Goal: Task Accomplishment & Management: Use online tool/utility

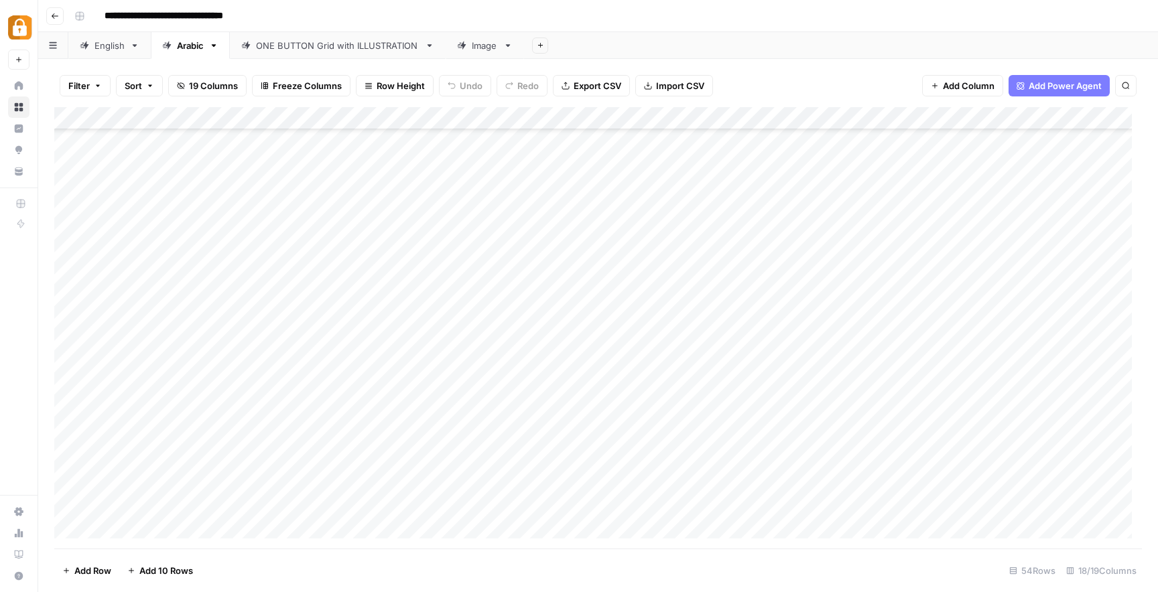
scroll to position [503, 0]
click at [292, 278] on div "Add Column" at bounding box center [598, 328] width 1088 height 442
click at [443, 218] on div "Add Column" at bounding box center [598, 328] width 1088 height 442
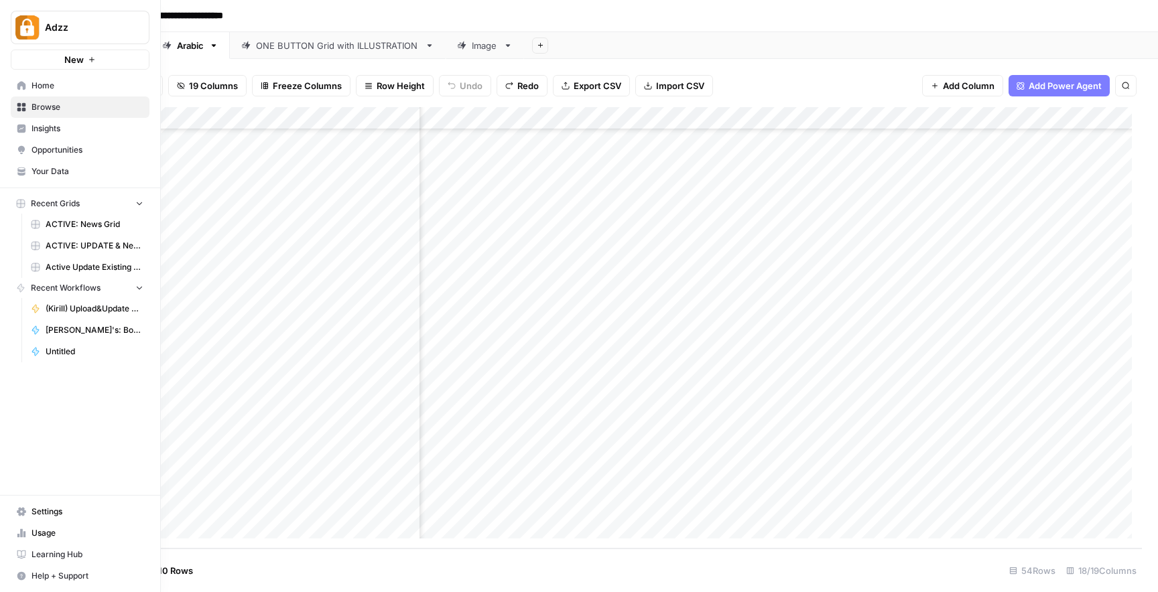
click at [27, 85] on link "Home" at bounding box center [80, 85] width 139 height 21
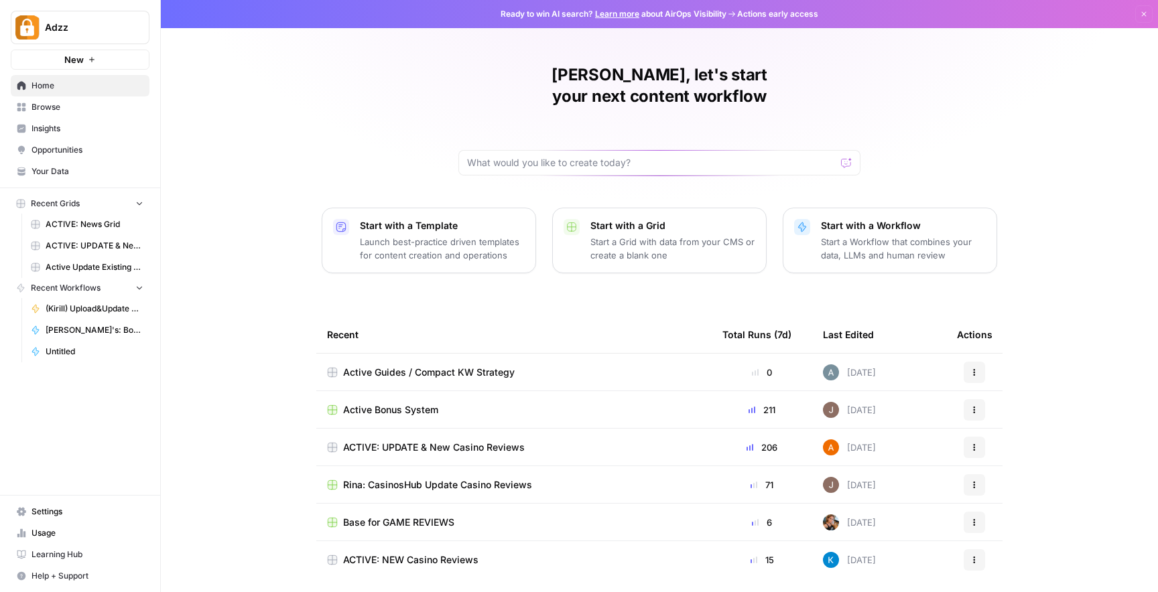
click at [541, 441] on div "ACTIVE: UPDATE & New Casino Reviews" at bounding box center [514, 447] width 374 height 13
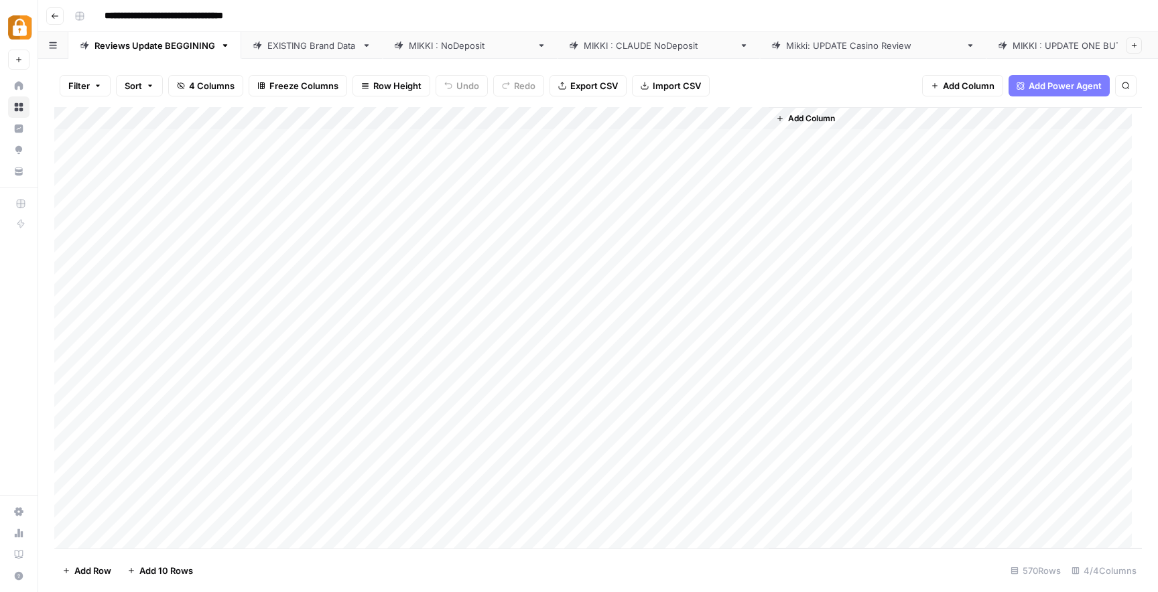
click at [302, 44] on div "EXISTING Brand Data" at bounding box center [311, 45] width 89 height 13
click at [166, 41] on div "Reviews Update BEGGINING" at bounding box center [154, 45] width 121 height 13
click at [129, 536] on div "Add Column" at bounding box center [598, 328] width 1088 height 442
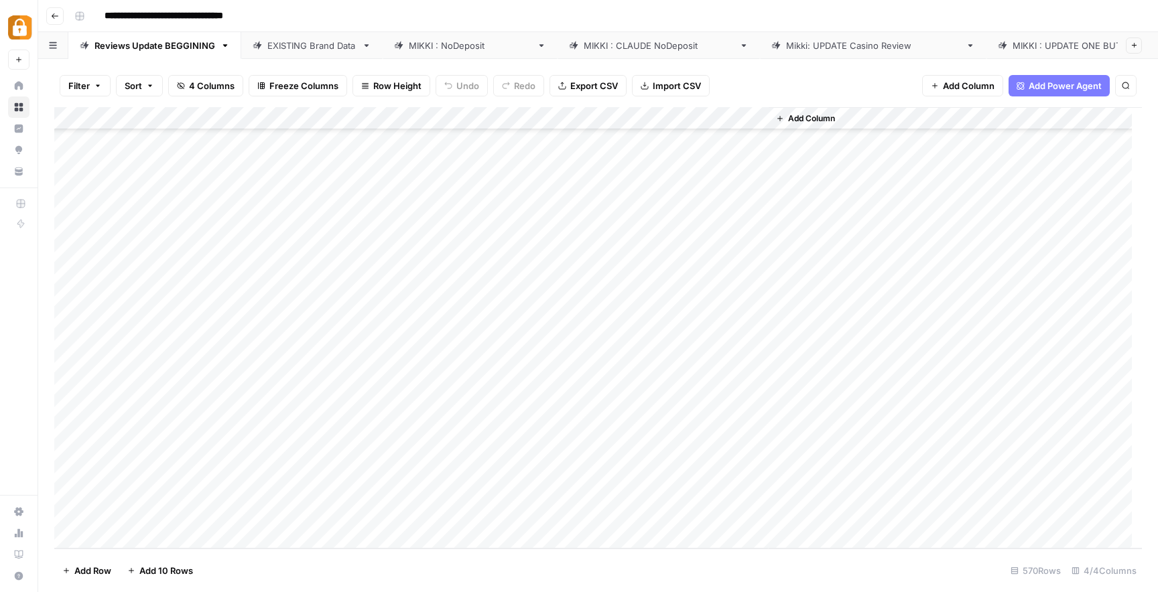
scroll to position [12614, 0]
click at [141, 515] on textarea at bounding box center [208, 516] width 214 height 19
paste textarea "**********"
type textarea "**********"
click at [190, 516] on textarea "**********" at bounding box center [208, 516] width 214 height 19
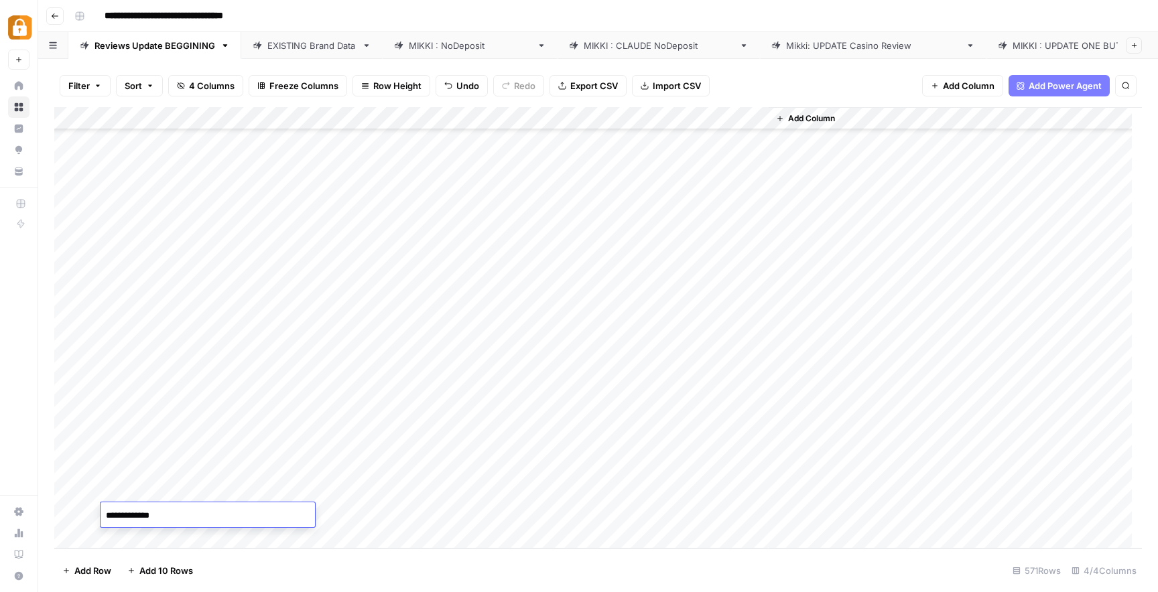
click at [256, 561] on footer "Add Row Add 10 Rows 571 Rows 4/4 Columns" at bounding box center [598, 571] width 1088 height 44
click at [408, 515] on div "Add Column" at bounding box center [598, 328] width 1088 height 442
click at [311, 44] on div "EXISTING Brand Data" at bounding box center [311, 45] width 89 height 13
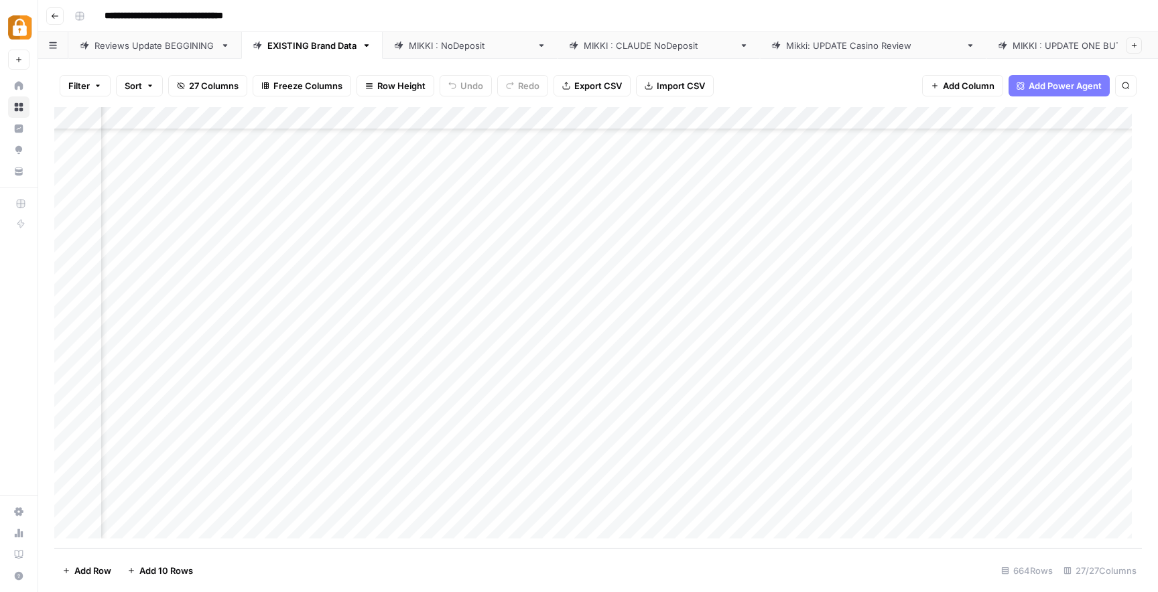
click at [401, 505] on div "Add Column" at bounding box center [598, 328] width 1088 height 442
click at [160, 41] on div "Reviews Update BEGGINING" at bounding box center [154, 45] width 121 height 13
click at [308, 39] on div "EXISTING Brand Data" at bounding box center [311, 45] width 89 height 13
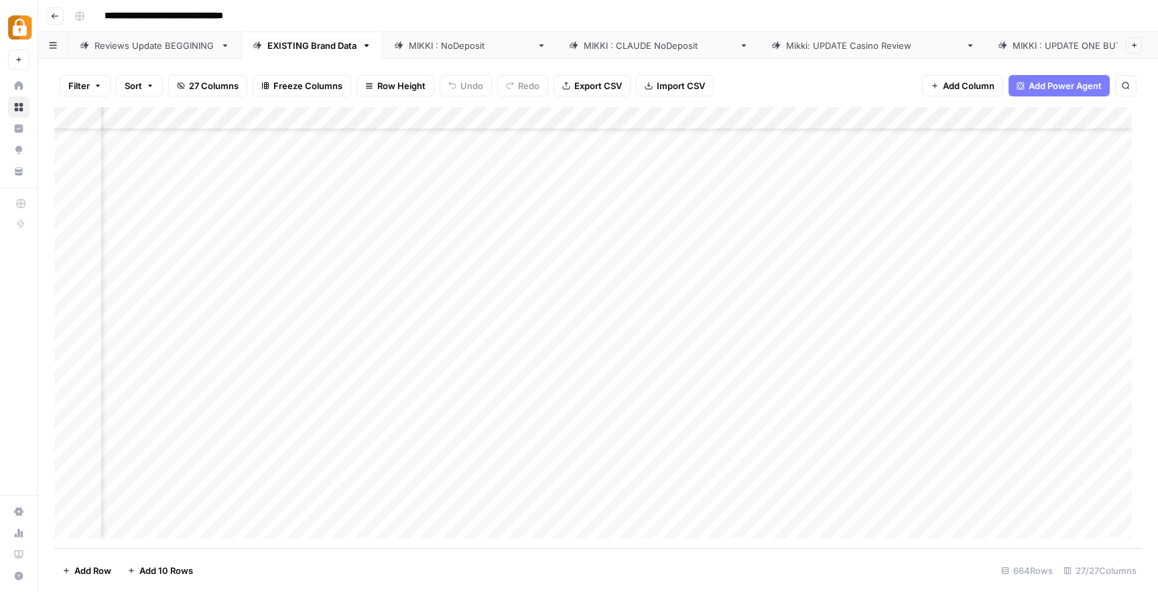
scroll to position [14743, 1589]
click at [490, 501] on div "Add Column" at bounding box center [598, 328] width 1088 height 442
drag, startPoint x: 938, startPoint y: 113, endPoint x: 1050, endPoint y: 129, distance: 113.0
click at [1050, 129] on div "Add Column" at bounding box center [598, 328] width 1088 height 442
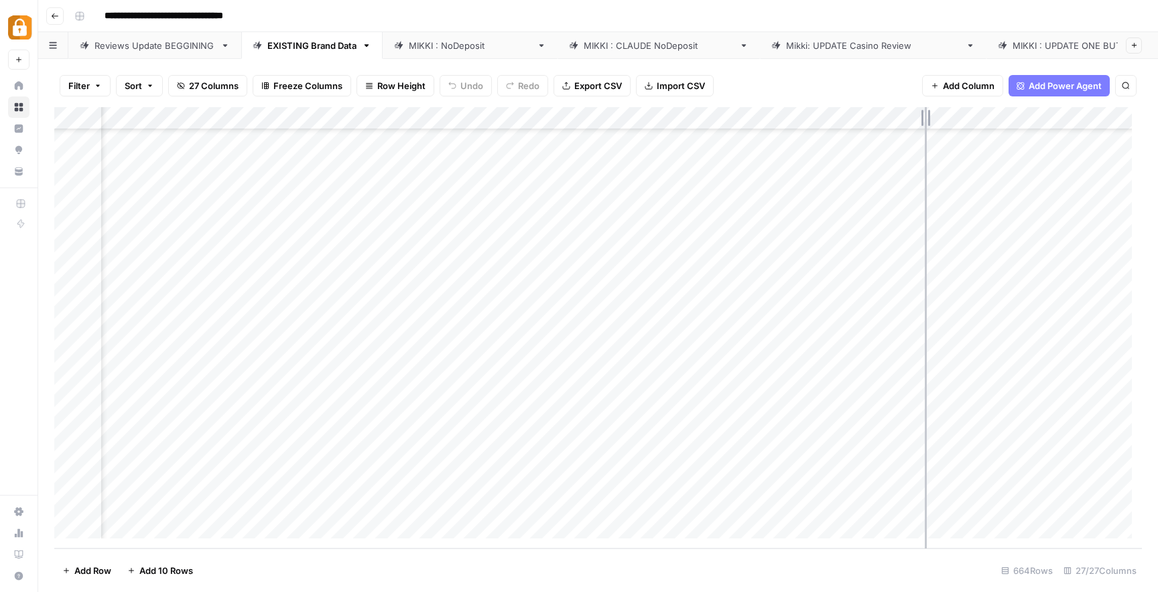
drag, startPoint x: 1050, startPoint y: 119, endPoint x: 922, endPoint y: 128, distance: 128.3
click at [922, 128] on div "Add Column" at bounding box center [598, 328] width 1088 height 442
click at [876, 507] on div "Add Column" at bounding box center [598, 328] width 1088 height 442
click at [1139, 539] on icon "close" at bounding box center [1139, 535] width 9 height 11
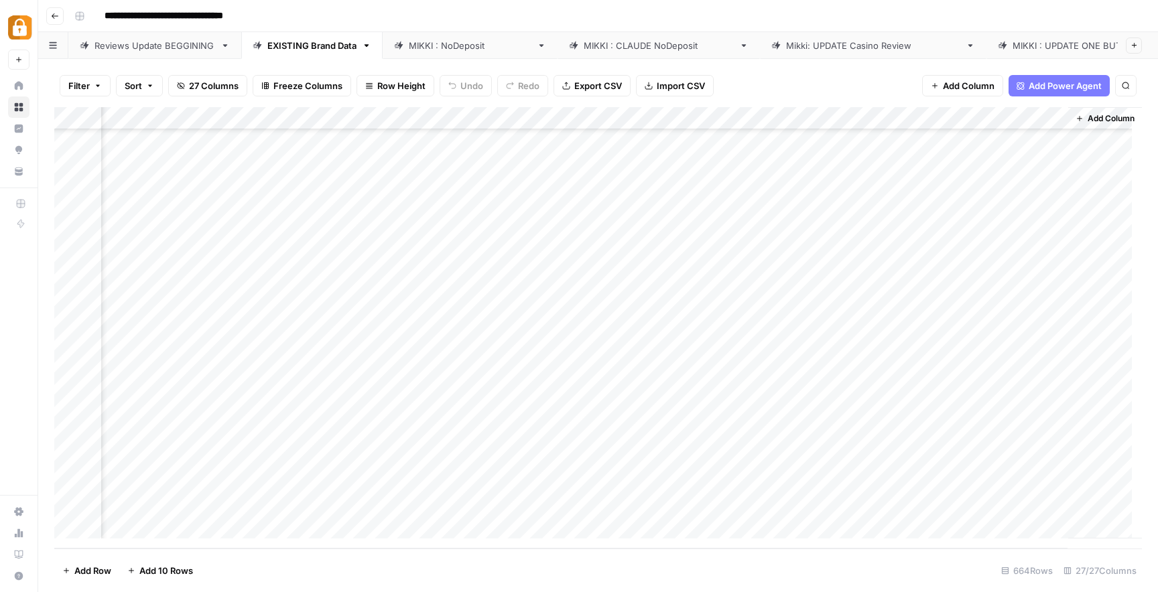
click at [636, 508] on div "Add Column" at bounding box center [598, 328] width 1088 height 442
drag, startPoint x: 314, startPoint y: 115, endPoint x: 465, endPoint y: 136, distance: 152.3
click at [465, 136] on div "Add Column" at bounding box center [598, 328] width 1088 height 442
drag, startPoint x: 467, startPoint y: 118, endPoint x: 314, endPoint y: 126, distance: 153.7
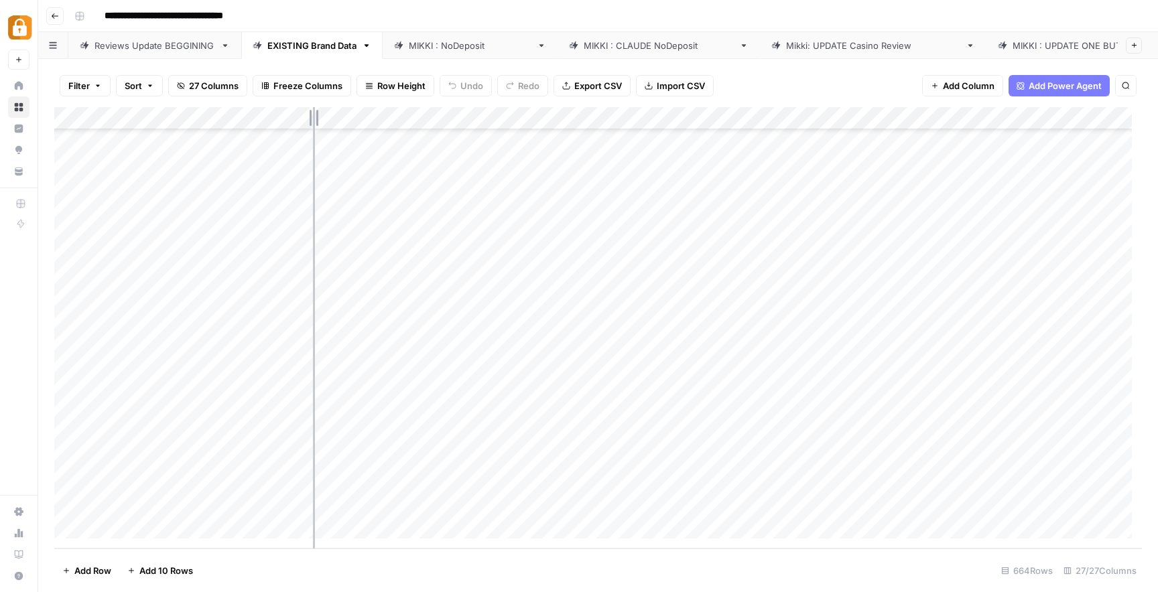
click at [313, 126] on div "Add Column" at bounding box center [598, 328] width 1088 height 442
click at [187, 45] on div "Reviews Update BEGGINING" at bounding box center [154, 45] width 121 height 13
click at [314, 42] on div "EXISTING Brand Data" at bounding box center [311, 45] width 89 height 13
click at [186, 43] on div "Reviews Update BEGGINING" at bounding box center [154, 45] width 121 height 13
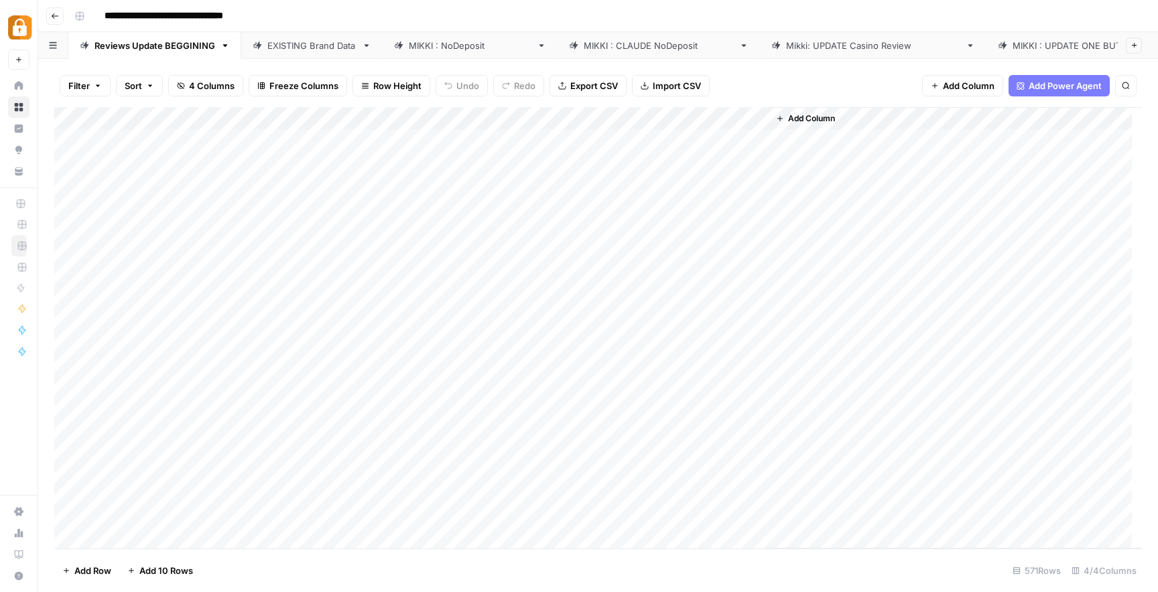
click at [300, 46] on div "EXISTING Brand Data" at bounding box center [311, 45] width 89 height 13
drag, startPoint x: 937, startPoint y: 117, endPoint x: 997, endPoint y: 119, distance: 60.4
click at [997, 119] on div "Add Column" at bounding box center [598, 328] width 1088 height 442
click at [432, 40] on div "[PERSON_NAME] : NoDeposit" at bounding box center [470, 45] width 123 height 13
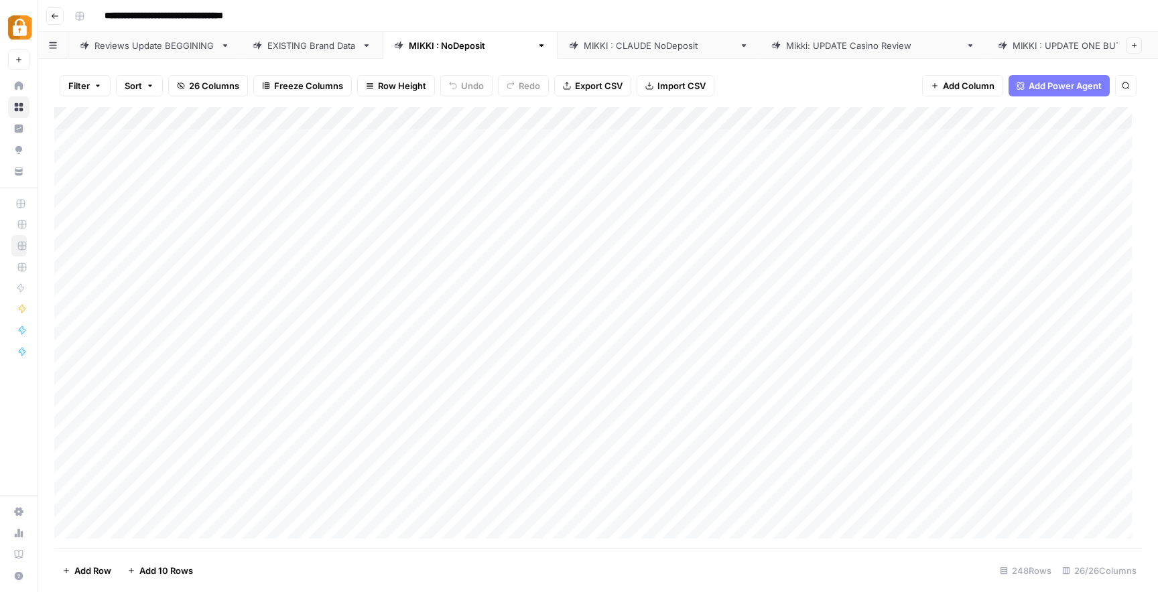
click at [287, 43] on div "EXISTING Brand Data" at bounding box center [311, 45] width 89 height 13
click at [114, 42] on div "Reviews Update BEGGINING" at bounding box center [154, 45] width 121 height 13
click at [304, 44] on div "EXISTING Brand Data" at bounding box center [311, 45] width 89 height 13
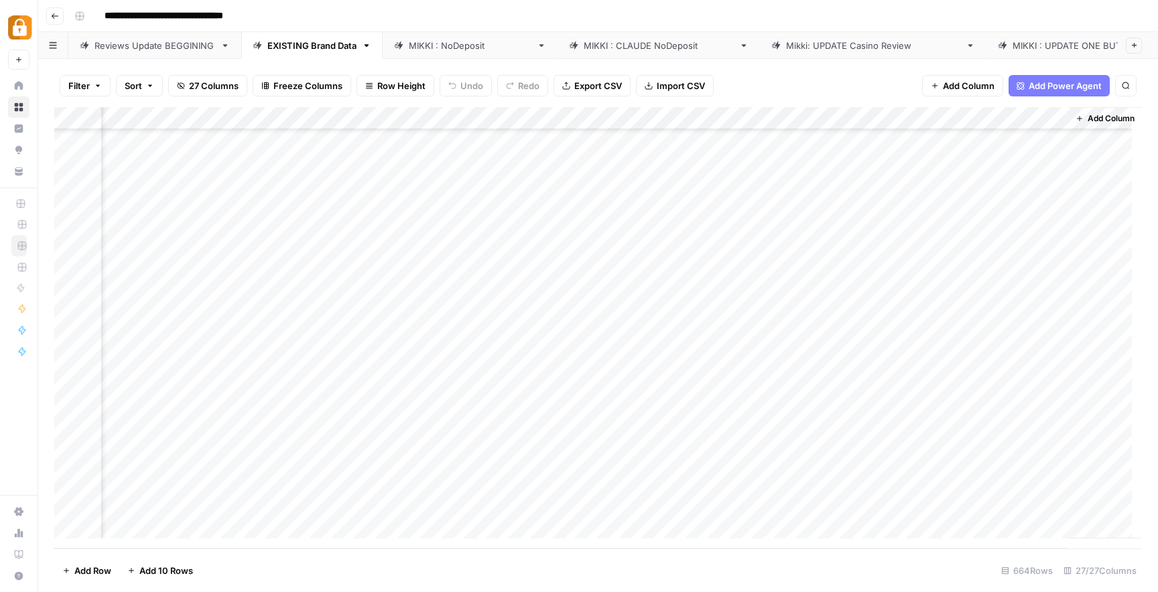
click at [843, 502] on div "Add Column" at bounding box center [598, 328] width 1088 height 442
click at [177, 39] on div "Reviews Update BEGGINING" at bounding box center [154, 45] width 121 height 13
click at [285, 44] on div "EXISTING Brand Data" at bounding box center [311, 45] width 89 height 13
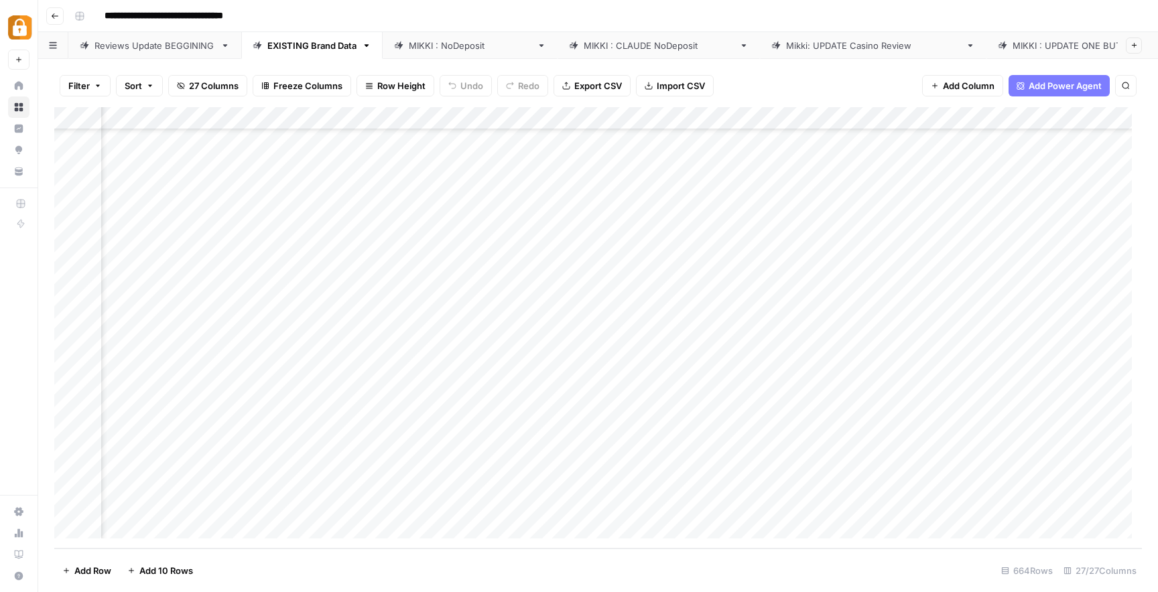
scroll to position [14743, 2738]
click at [440, 39] on div "[PERSON_NAME] : NoDeposit" at bounding box center [470, 45] width 123 height 13
click at [322, 40] on div "EXISTING Brand Data" at bounding box center [311, 45] width 89 height 13
click at [477, 39] on div "[PERSON_NAME] : NoDeposit" at bounding box center [470, 45] width 123 height 13
click at [311, 42] on div "EXISTING Brand Data" at bounding box center [311, 45] width 89 height 13
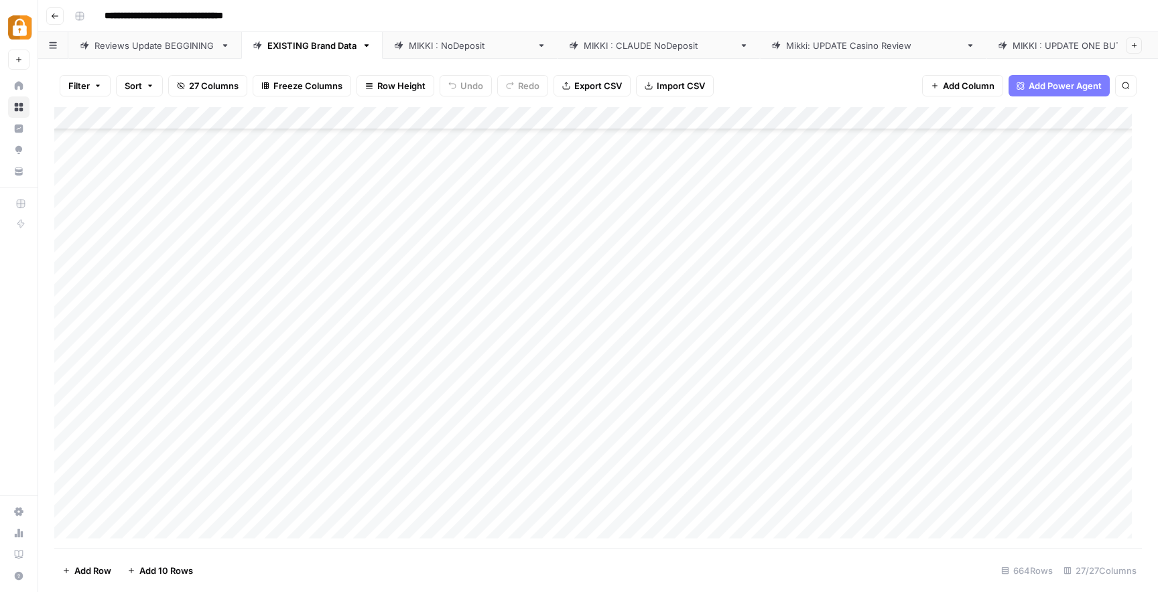
scroll to position [14743, 0]
click at [426, 39] on div "[PERSON_NAME] : NoDeposit" at bounding box center [470, 45] width 123 height 13
drag, startPoint x: 457, startPoint y: 119, endPoint x: 502, endPoint y: 119, distance: 44.9
click at [502, 119] on div "Add Column" at bounding box center [598, 328] width 1088 height 442
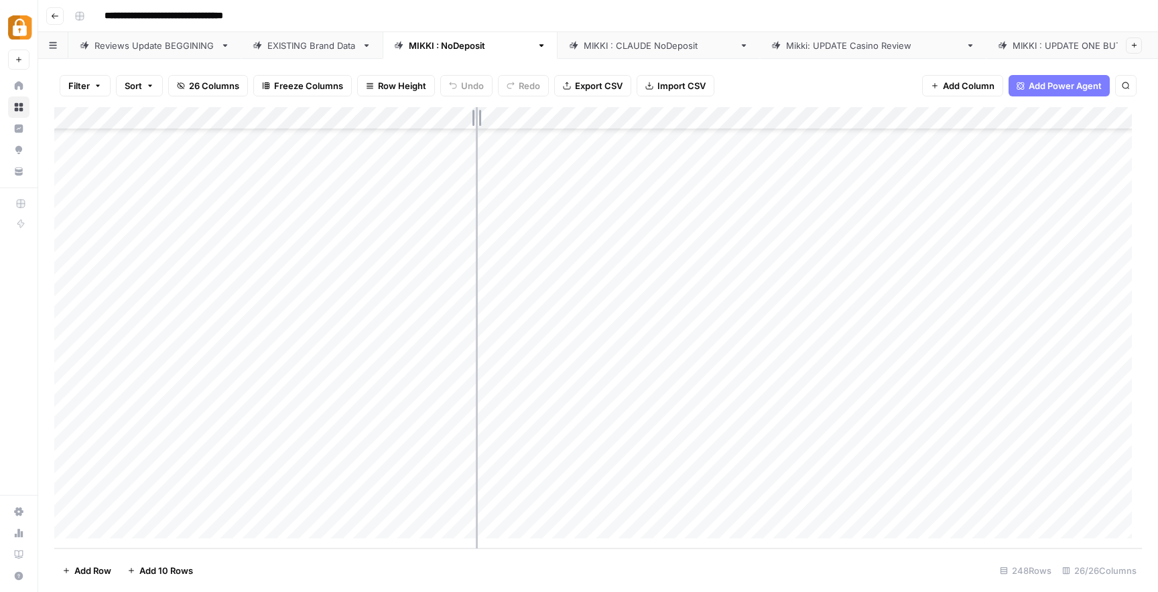
drag, startPoint x: 502, startPoint y: 119, endPoint x: 474, endPoint y: 121, distance: 27.6
click at [474, 121] on div "Add Column" at bounding box center [598, 328] width 1088 height 442
click at [378, 463] on div "Add Column" at bounding box center [598, 328] width 1088 height 442
click at [389, 460] on div "Add Column" at bounding box center [598, 328] width 1088 height 442
click at [371, 514] on button "Yes" at bounding box center [370, 511] width 26 height 16
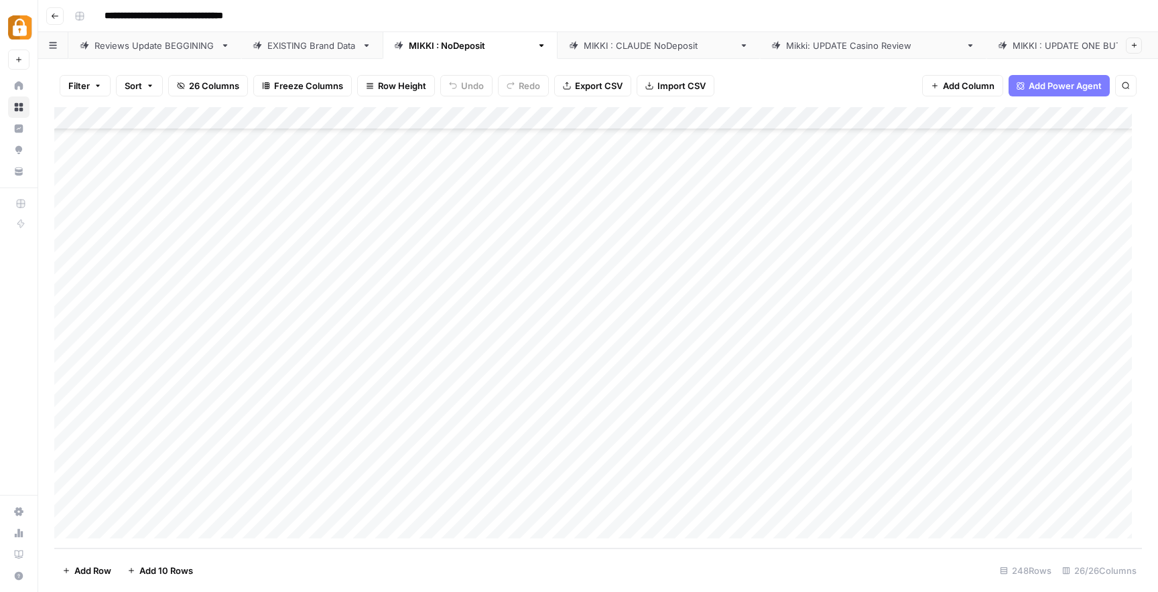
click at [288, 459] on div "Add Column" at bounding box center [598, 328] width 1088 height 442
type textarea "**********"
click at [182, 455] on div "Add Column" at bounding box center [598, 328] width 1088 height 442
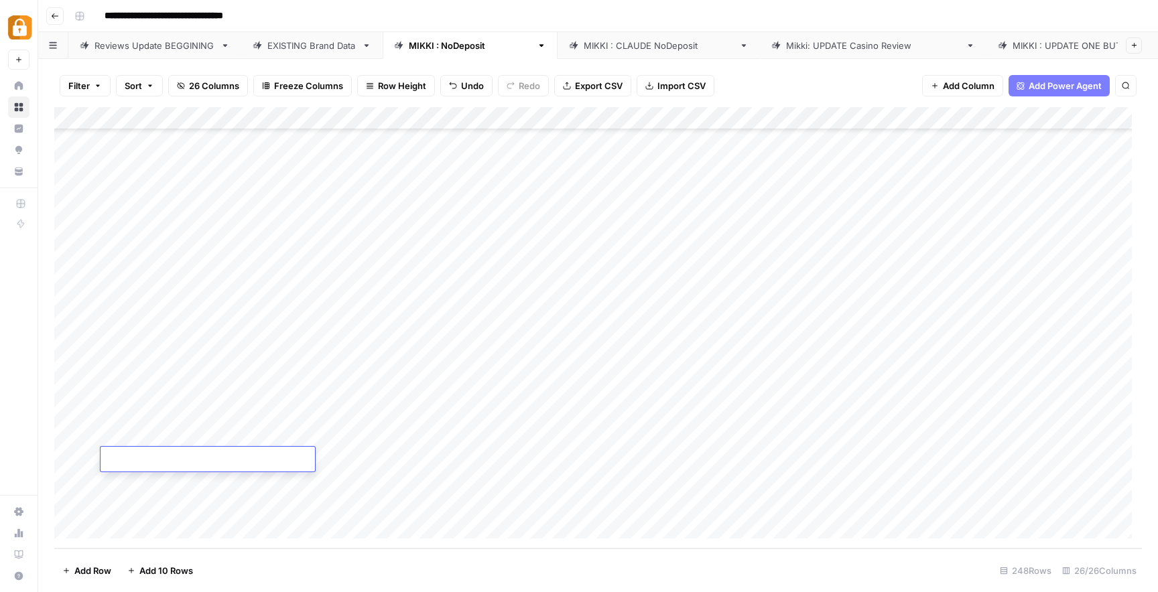
click at [538, 462] on div "Add Column" at bounding box center [598, 328] width 1088 height 442
click at [517, 461] on div "Add Column" at bounding box center [598, 328] width 1088 height 442
click at [517, 461] on textarea at bounding box center [580, 460] width 214 height 19
